Goal: Transaction & Acquisition: Purchase product/service

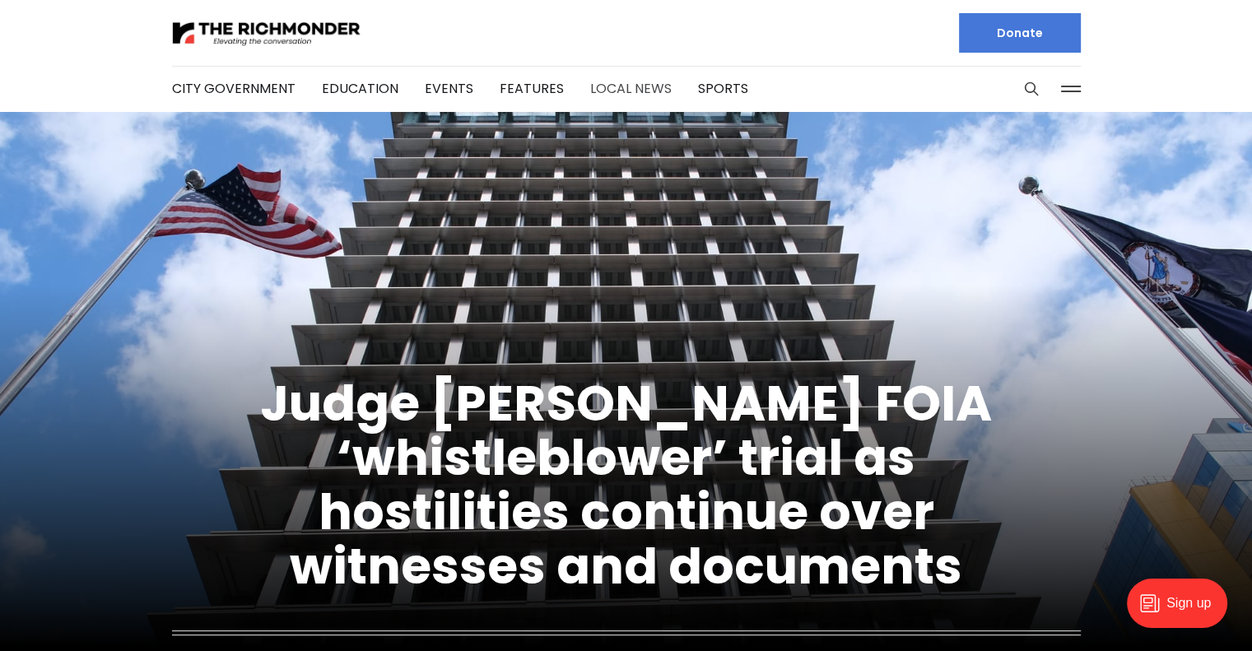
click at [615, 82] on link "Local News" at bounding box center [631, 88] width 82 height 19
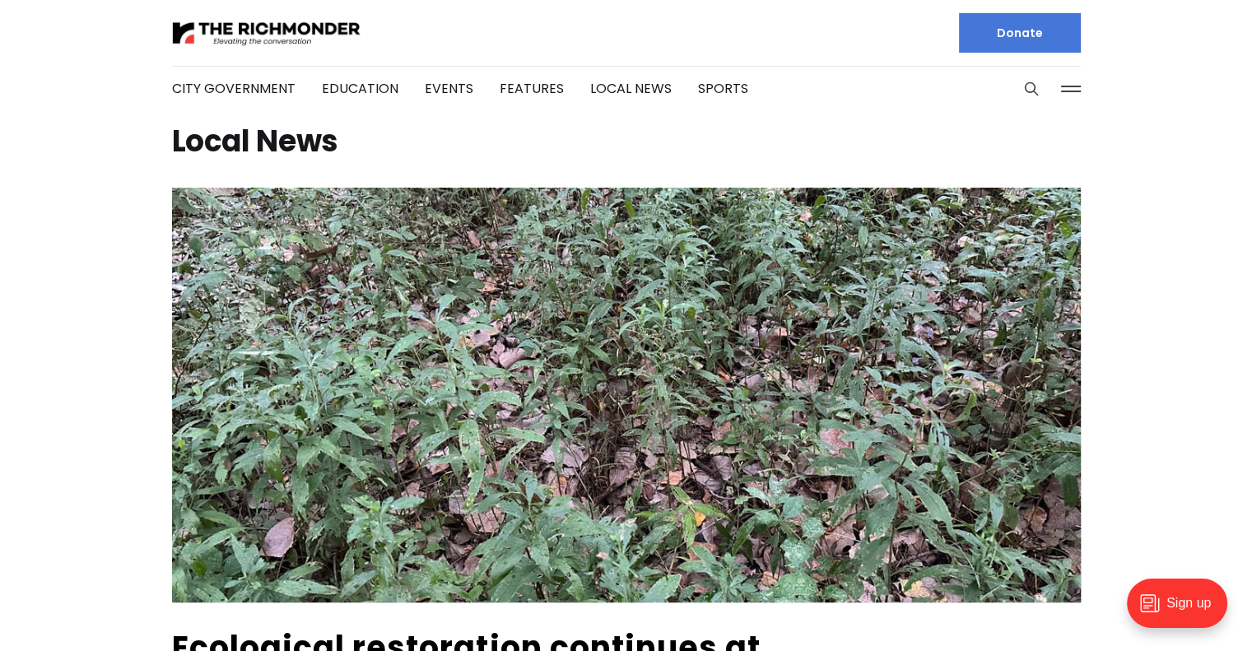
click at [479, 74] on ul "City Government Education Events Features Local News Sports" at bounding box center [460, 88] width 576 height 89
click at [475, 74] on ul "City Government Education Events Features Local News Sports" at bounding box center [460, 88] width 576 height 89
click at [459, 92] on link "Events" at bounding box center [449, 88] width 49 height 19
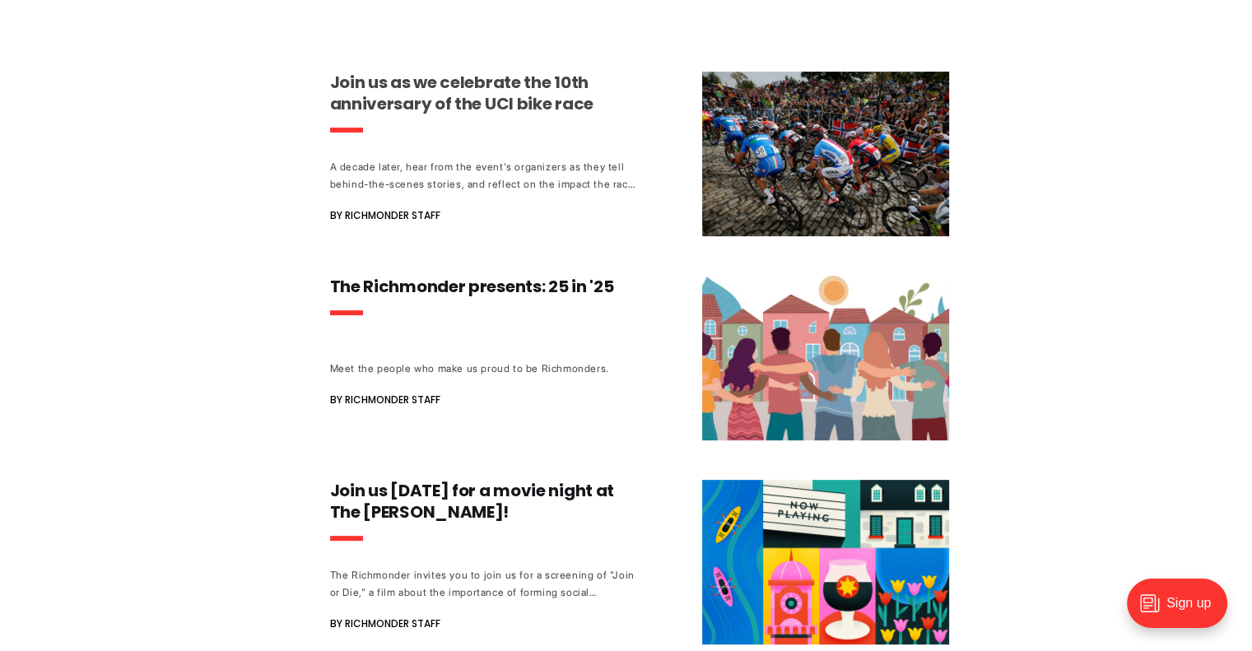
scroll to position [408, 0]
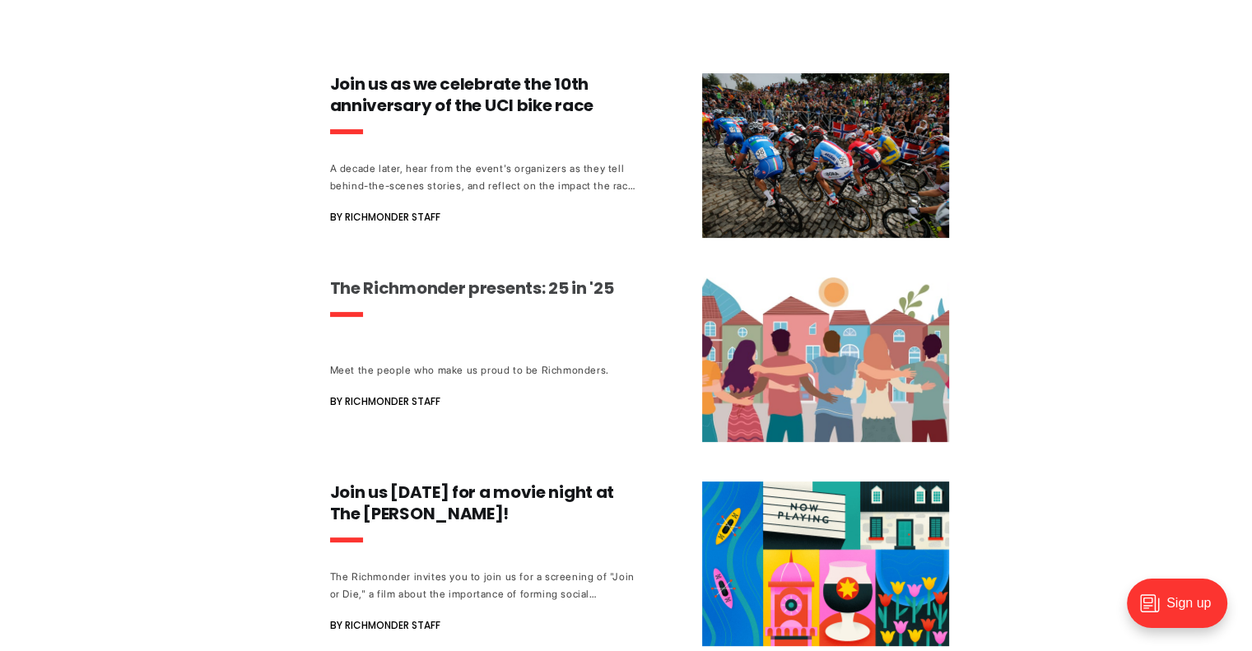
click at [539, 290] on h3 "The Richmonder presents: 25 in '25" at bounding box center [483, 287] width 306 height 21
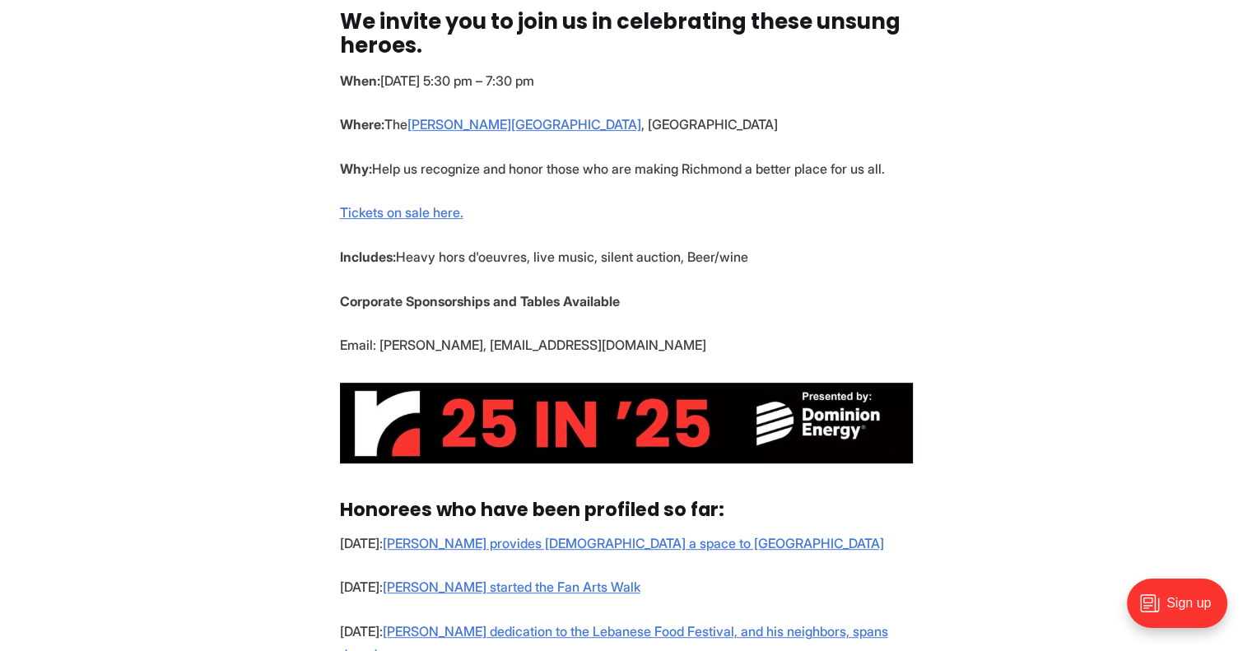
scroll to position [739, 0]
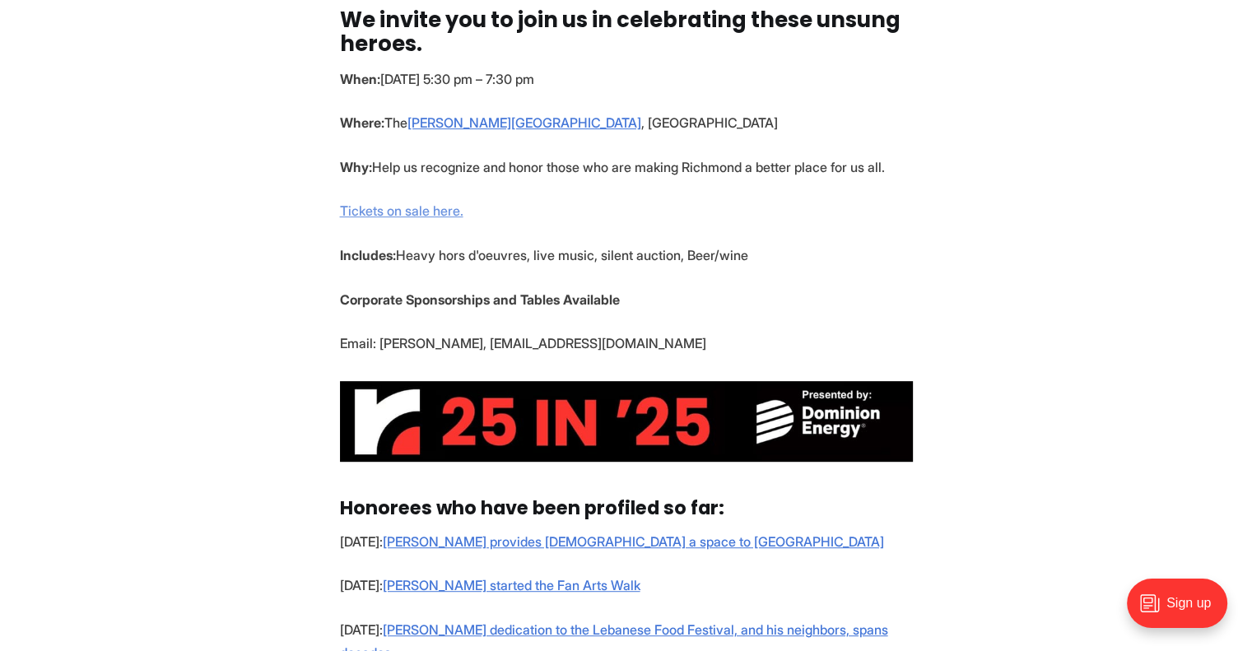
click at [391, 205] on link "Tickets on sale here." at bounding box center [402, 211] width 124 height 16
